Goal: Contribute content

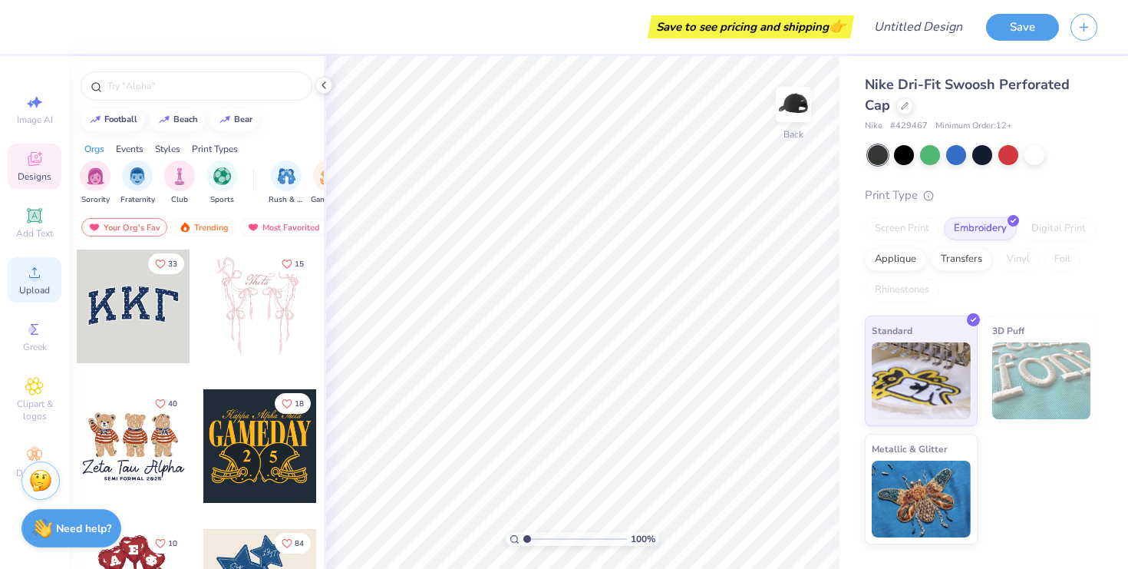
click at [40, 277] on icon at bounding box center [34, 272] width 18 height 18
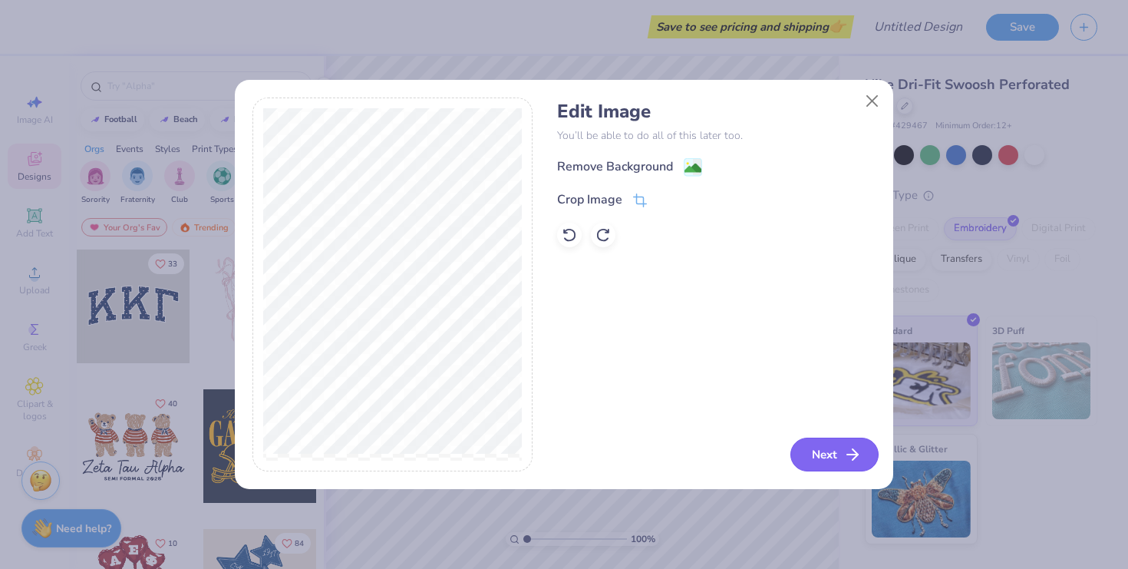
click at [820, 453] on button "Next" at bounding box center [835, 455] width 88 height 34
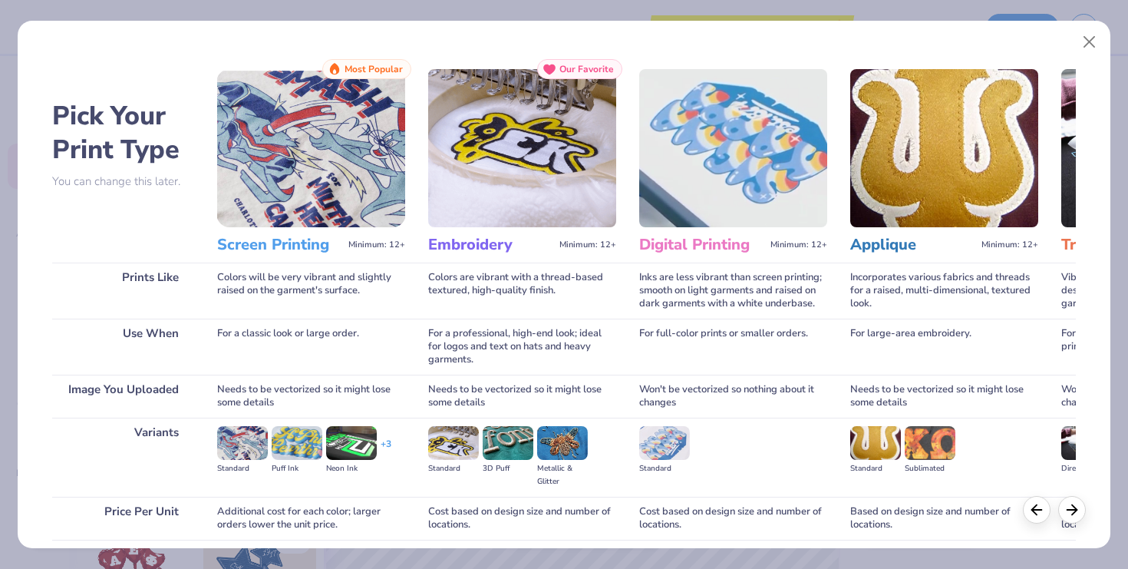
click at [560, 212] on img at bounding box center [522, 148] width 188 height 158
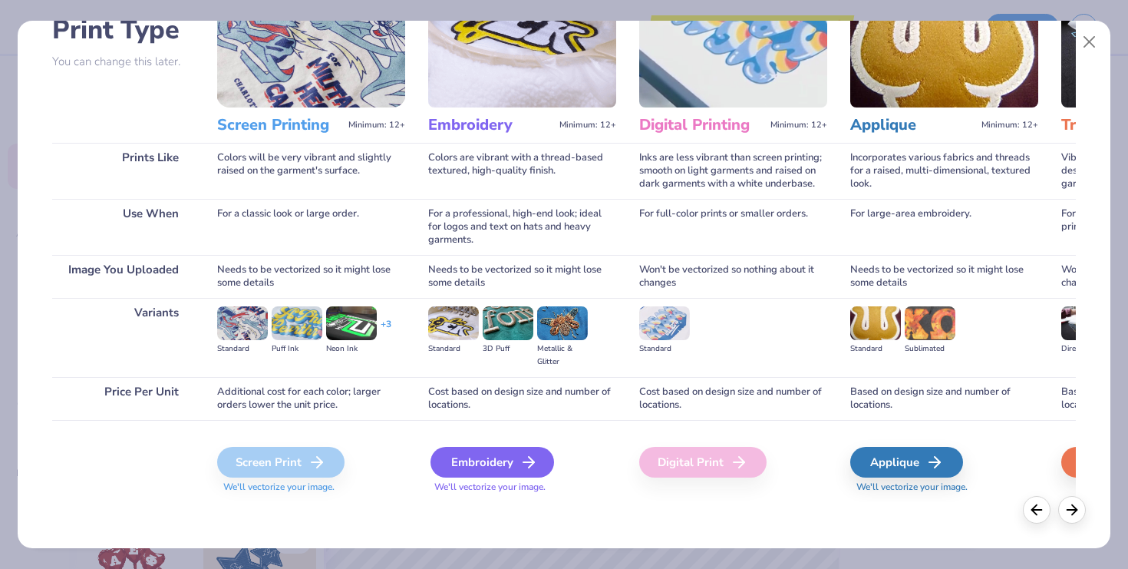
click at [501, 471] on div "Embroidery" at bounding box center [493, 462] width 124 height 31
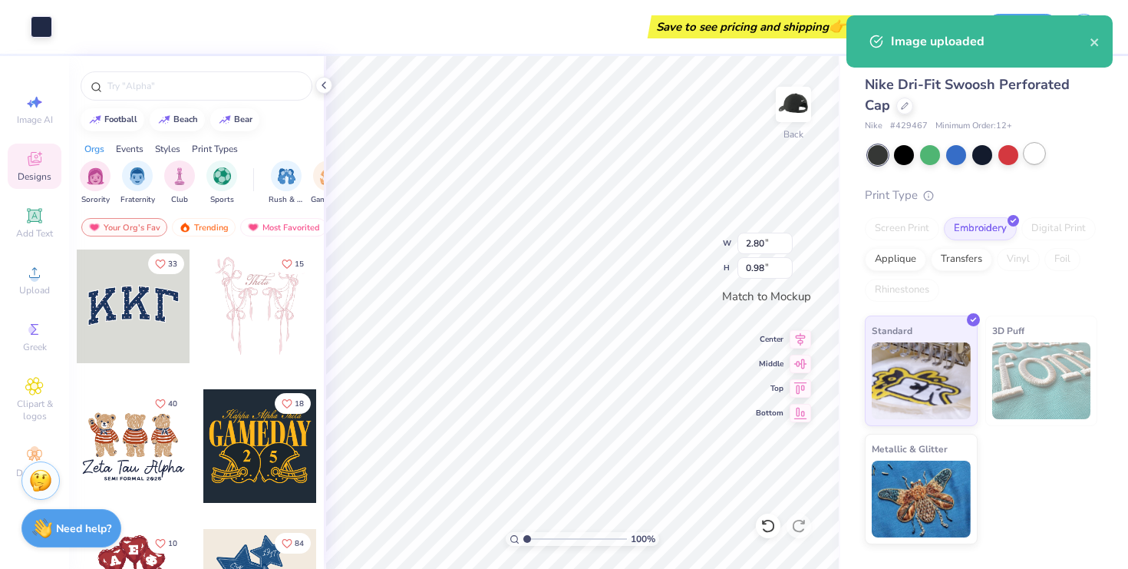
click at [1028, 152] on div at bounding box center [1035, 154] width 20 height 20
click at [1059, 180] on div "Nike Dri-Fit Swoosh Perforated Cap Nike # 429467 Minimum Order: 12 + Print Type…" at bounding box center [981, 309] width 233 height 470
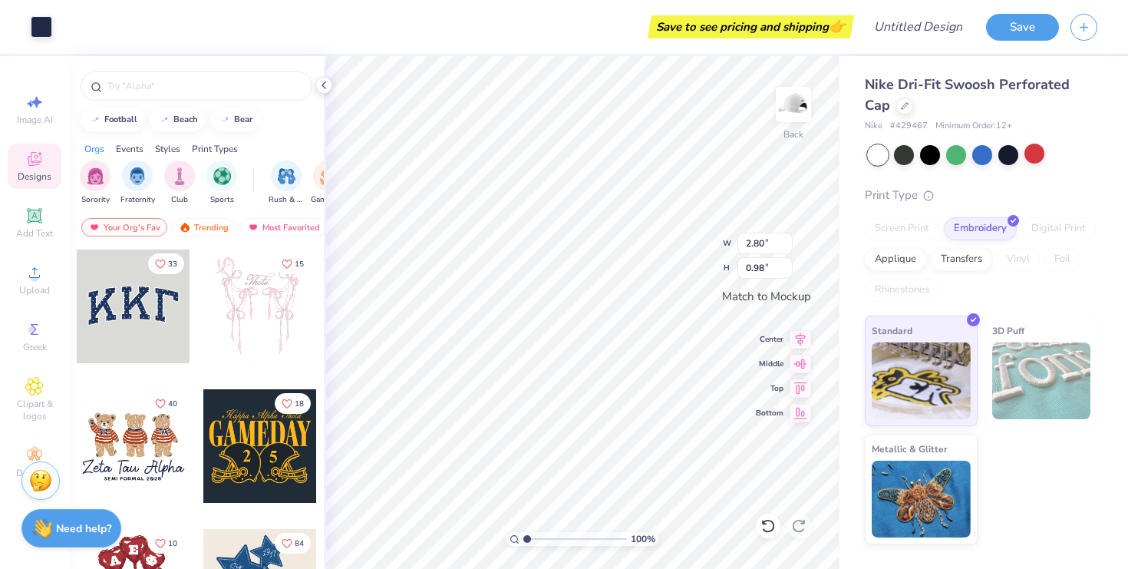
click at [1087, 193] on div "Print Type" at bounding box center [981, 196] width 233 height 18
type input "4.16"
type input "1.46"
click at [1111, 233] on div "Nike Dri-Fit Swoosh Perforated Cap Nike # 429467 Minimum Order: 12 + Print Type…" at bounding box center [985, 300] width 288 height 488
click at [796, 336] on icon at bounding box center [800, 337] width 21 height 18
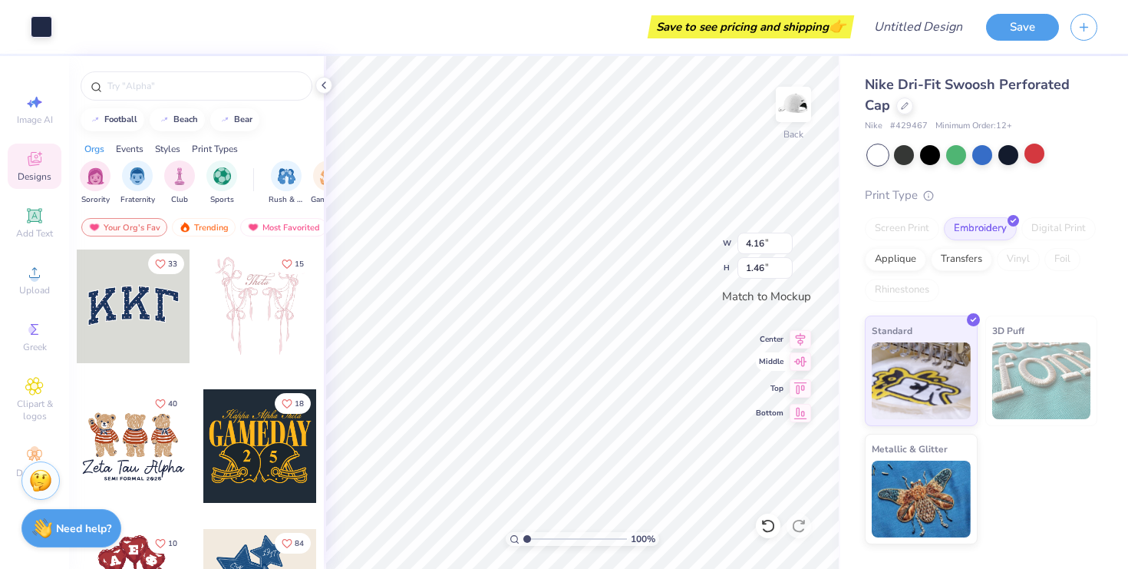
click at [797, 367] on icon at bounding box center [800, 361] width 21 height 18
click at [797, 340] on icon at bounding box center [800, 337] width 21 height 18
type input "3.69"
type input "1.29"
click at [1105, 257] on div "Nike Dri-Fit Swoosh Perforated Cap Nike # 429467 Minimum Order: 12 + Print Type…" at bounding box center [985, 300] width 288 height 488
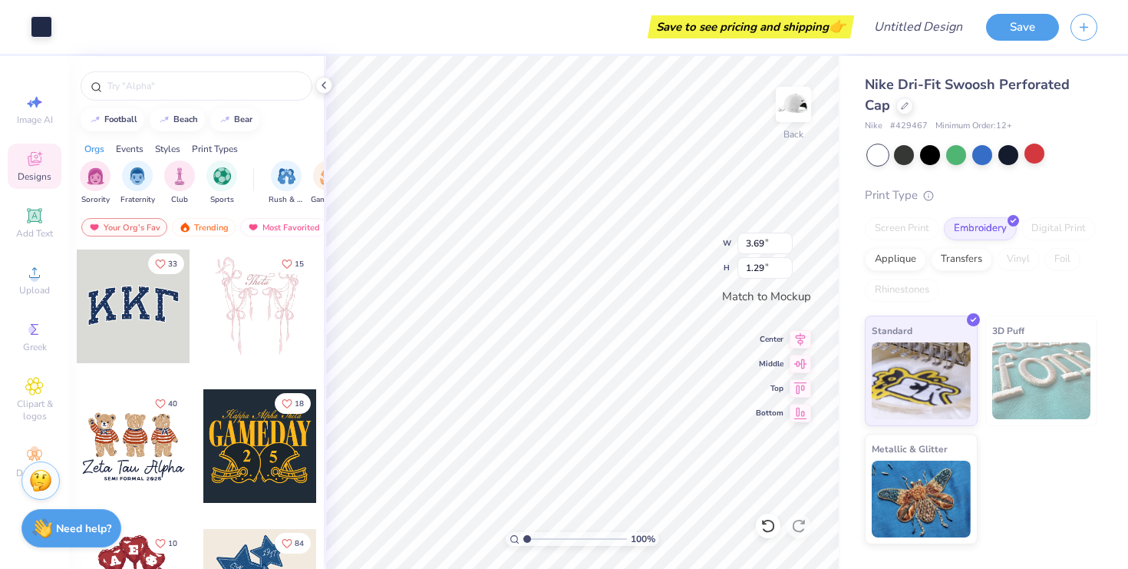
click at [1046, 41] on div "Save" at bounding box center [1057, 27] width 142 height 54
click at [1043, 37] on button "Save" at bounding box center [1022, 25] width 73 height 27
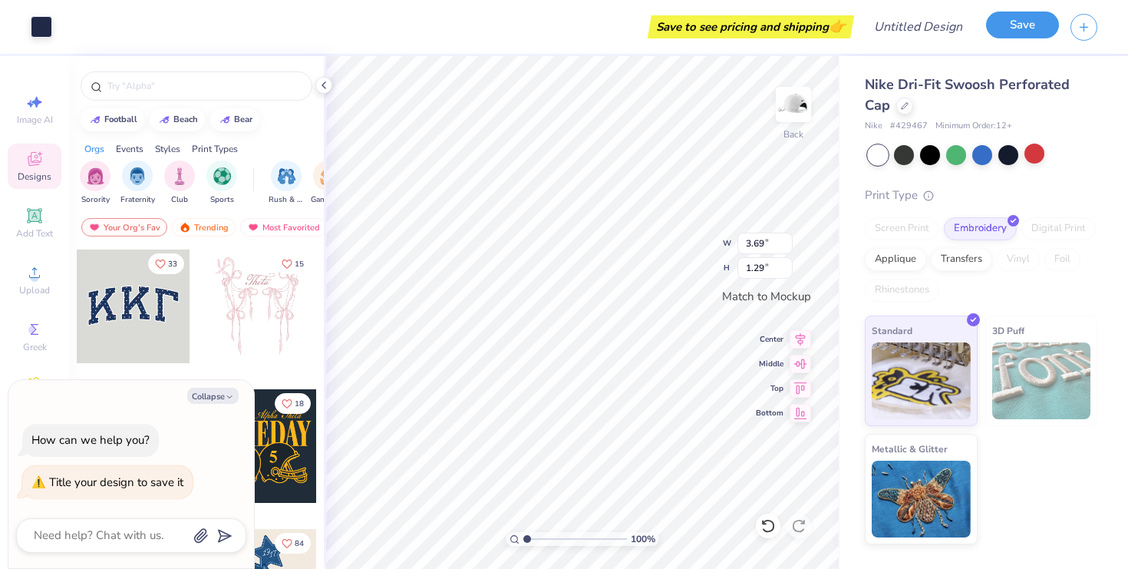
click at [1015, 21] on button "Save" at bounding box center [1022, 25] width 73 height 27
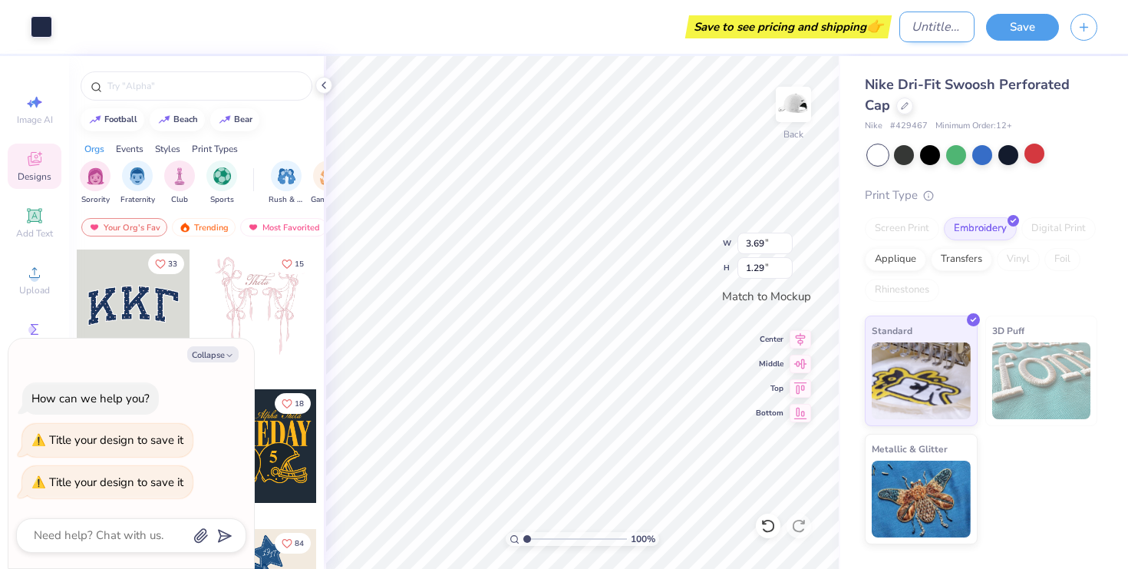
type textarea "x"
click at [947, 28] on input "Design Title" at bounding box center [937, 27] width 75 height 31
type input "ni"
type textarea "x"
type input "nik"
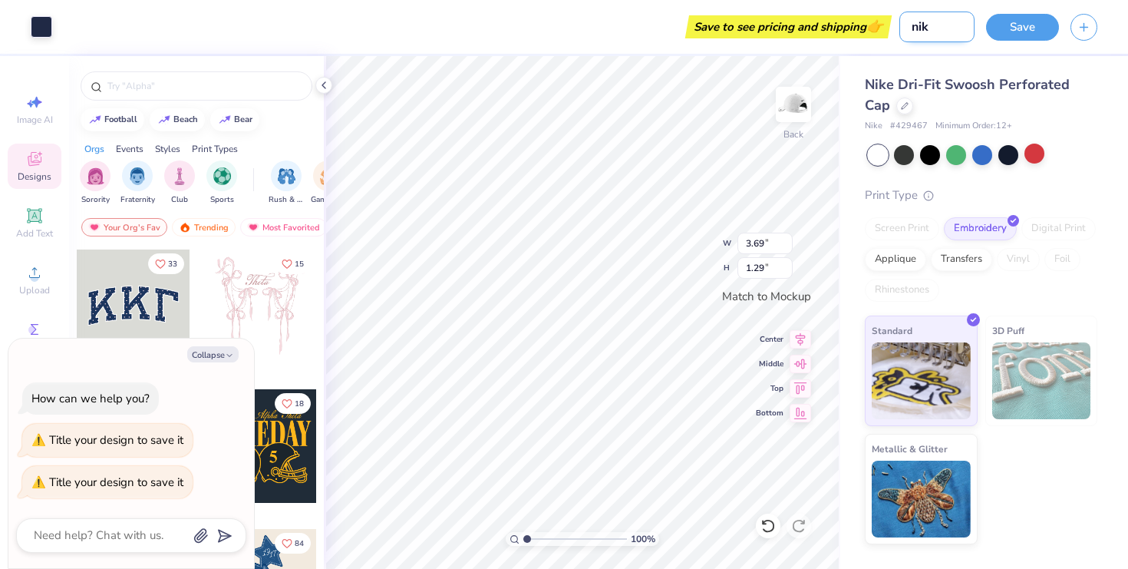
type textarea "x"
type input "nike"
type textarea "x"
type input "nike"
type textarea "x"
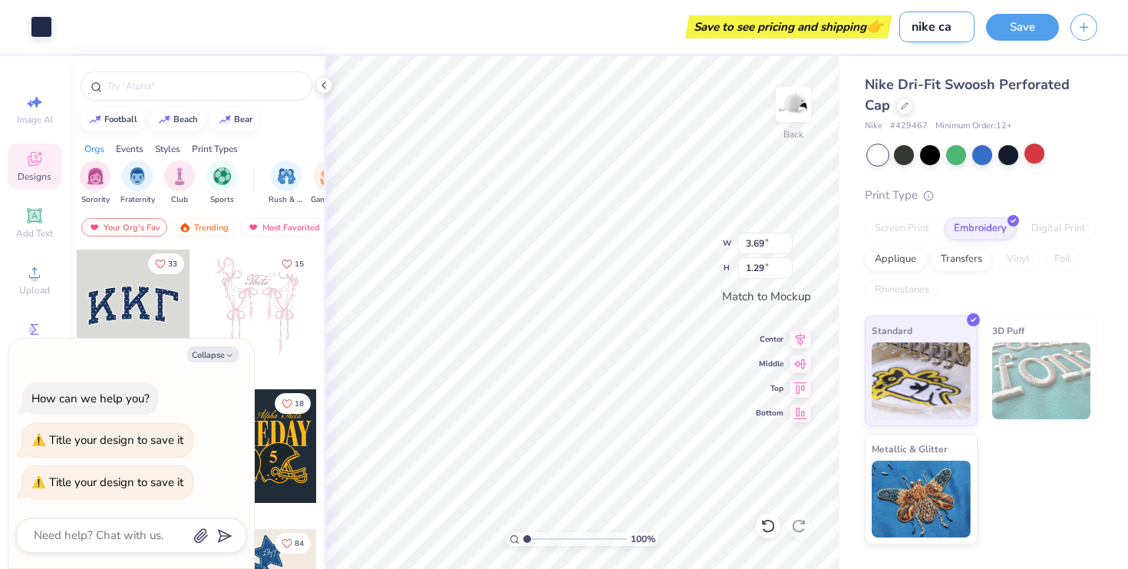
type input "nike cap"
type textarea "x"
type input "nike cap"
type textarea "x"
type input "nike cap o"
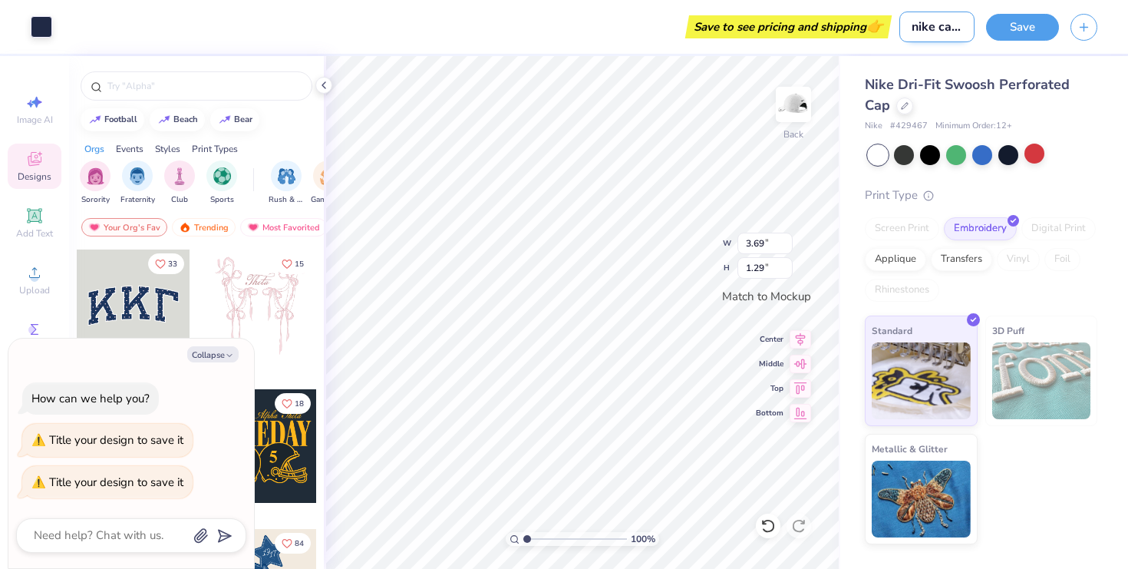
type textarea "x"
type input "nike cap omx"
type textarea "x"
type input "nike cap omx"
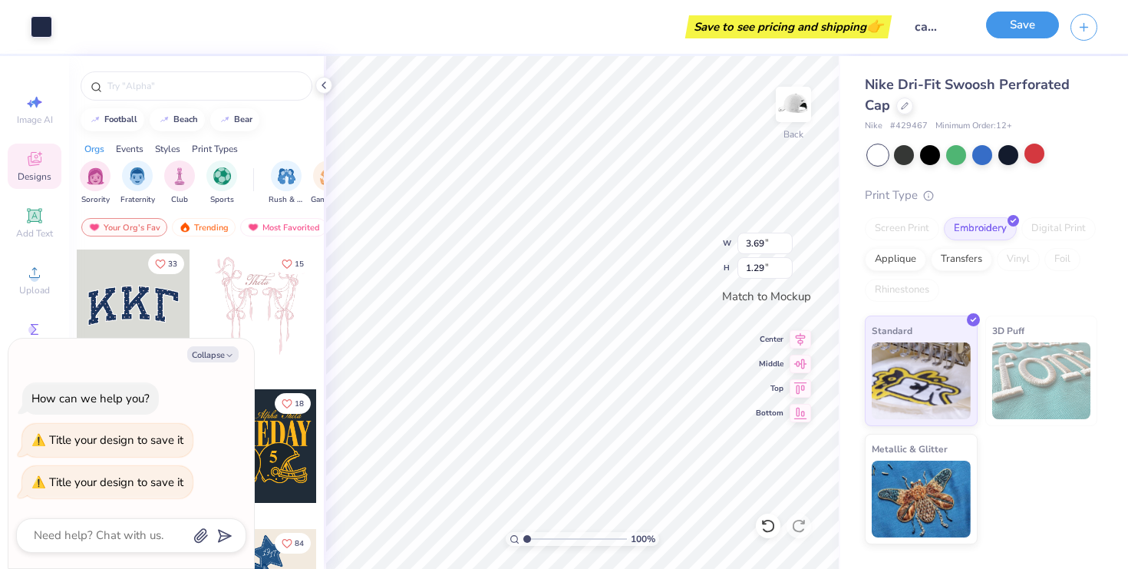
click at [1021, 31] on button "Save" at bounding box center [1022, 25] width 73 height 27
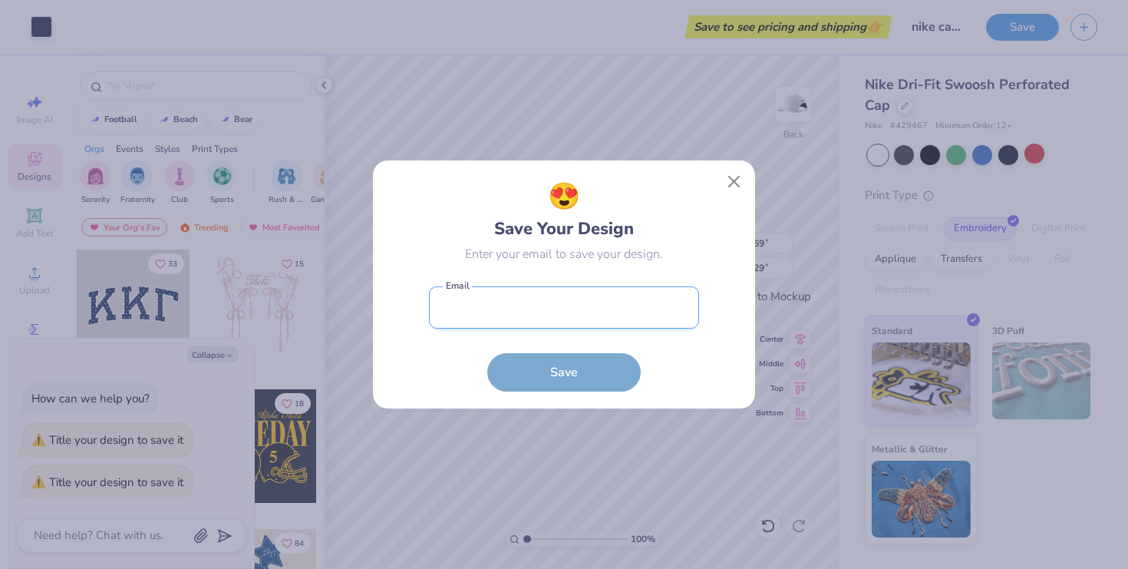
click at [549, 312] on input "email" at bounding box center [564, 307] width 270 height 42
type input "[EMAIL_ADDRESS][DOMAIN_NAME]"
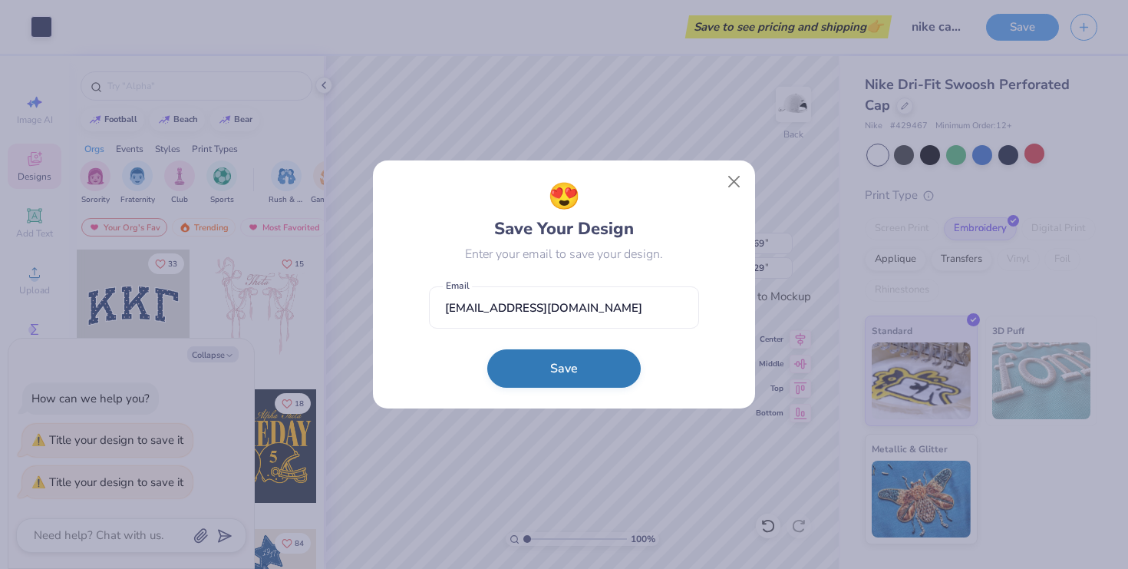
click at [575, 371] on button "Save" at bounding box center [564, 368] width 154 height 38
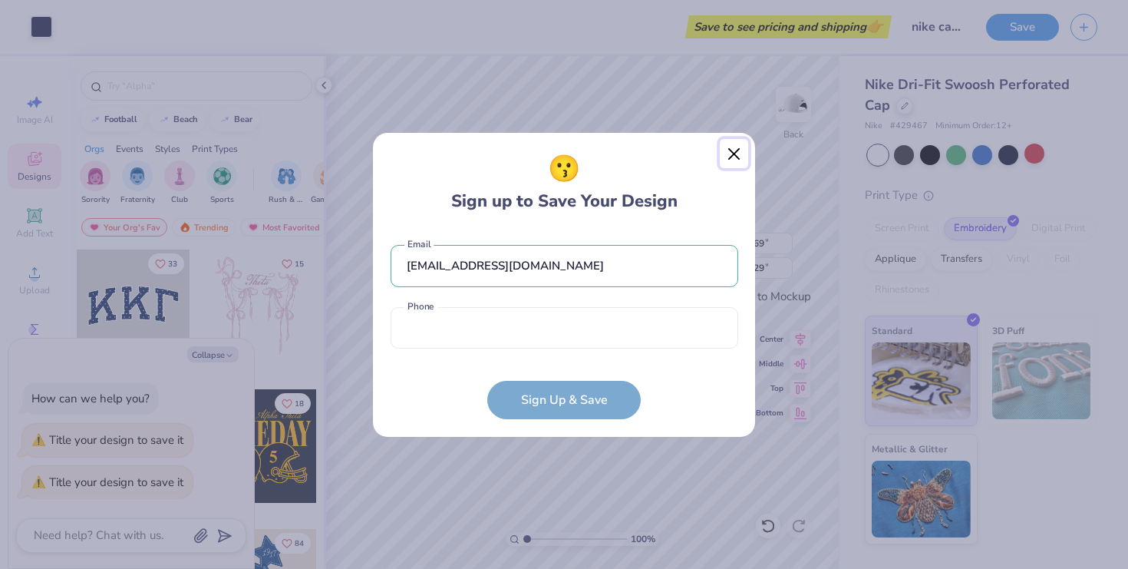
click at [725, 157] on button "Close" at bounding box center [734, 153] width 29 height 29
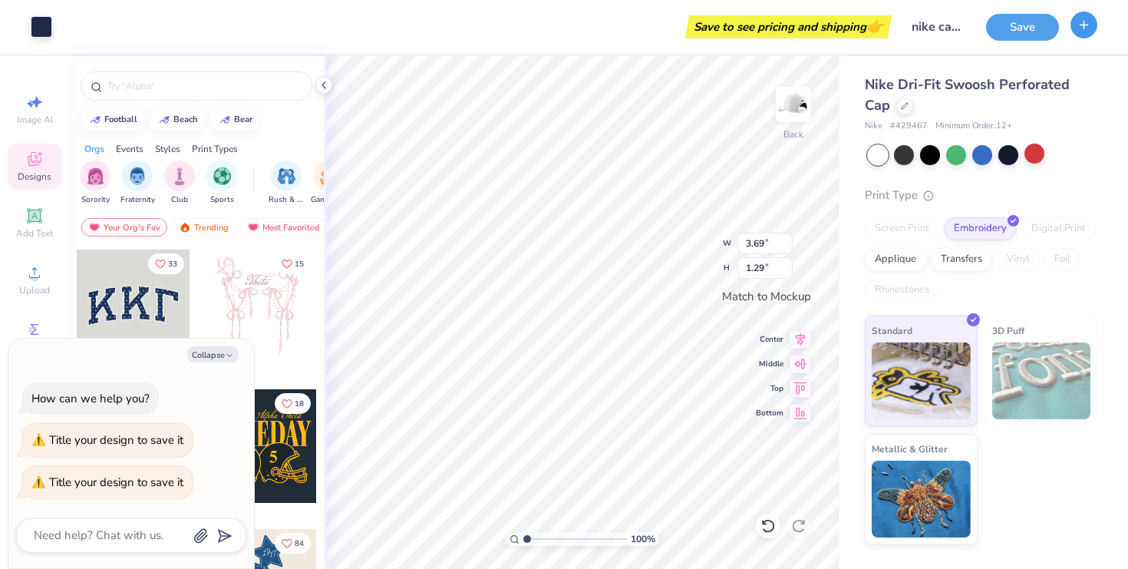
click at [1085, 38] on button "button" at bounding box center [1084, 25] width 27 height 27
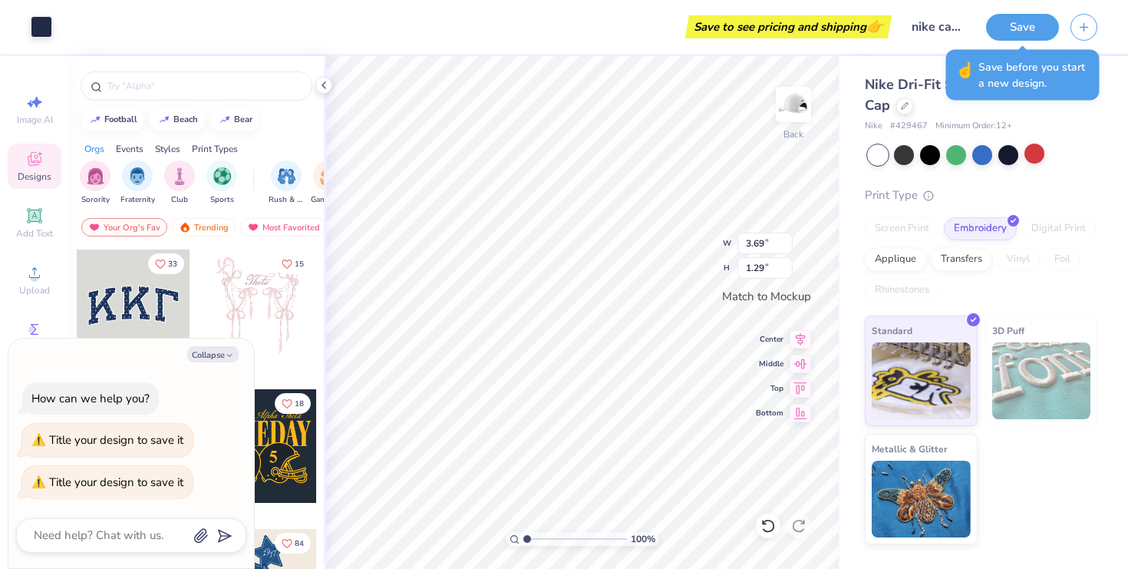
click at [1102, 78] on div "☝️ Save before you start a new design." at bounding box center [1023, 75] width 163 height 60
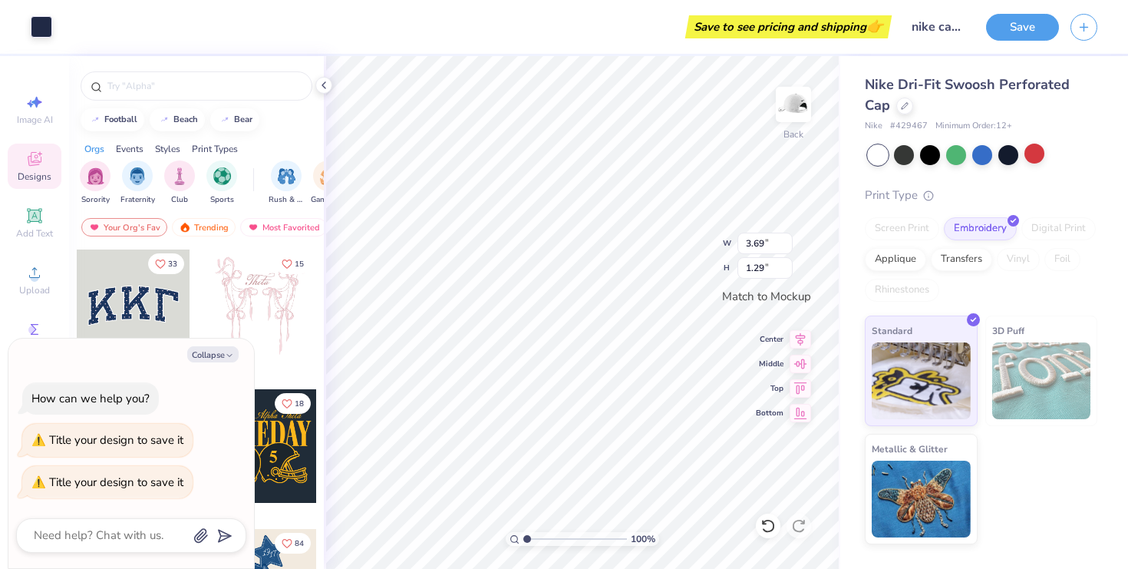
type textarea "x"
